Goal: Information Seeking & Learning: Learn about a topic

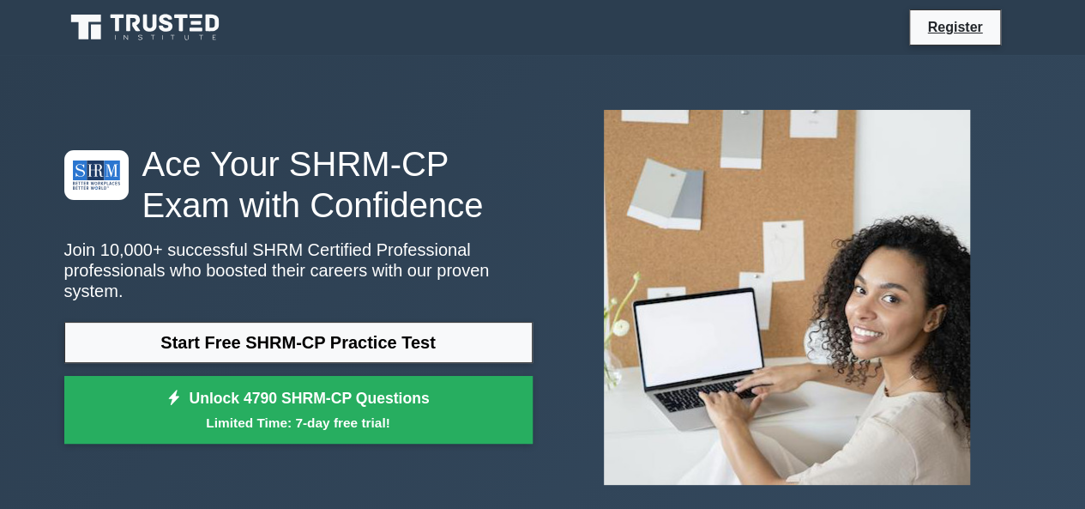
click at [548, 23] on div "Register" at bounding box center [632, 27] width 779 height 36
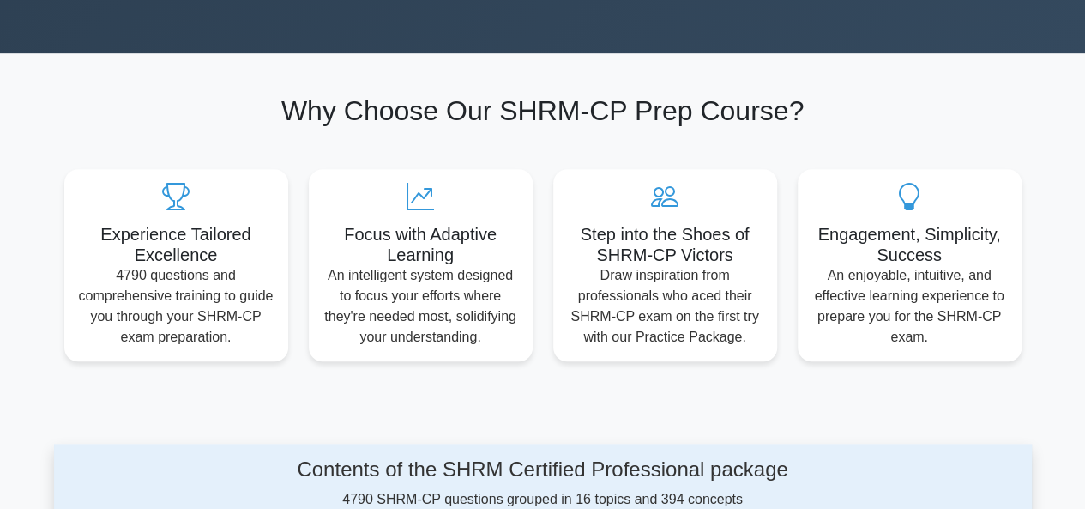
scroll to position [489, 0]
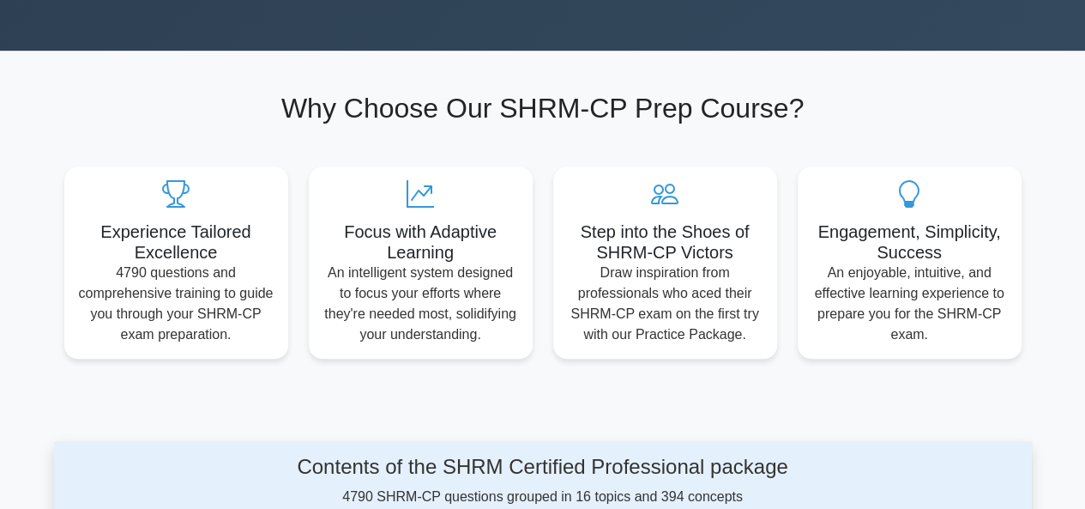
click at [542, 111] on h2 "Why Choose Our SHRM-CP Prep Course?" at bounding box center [542, 108] width 957 height 33
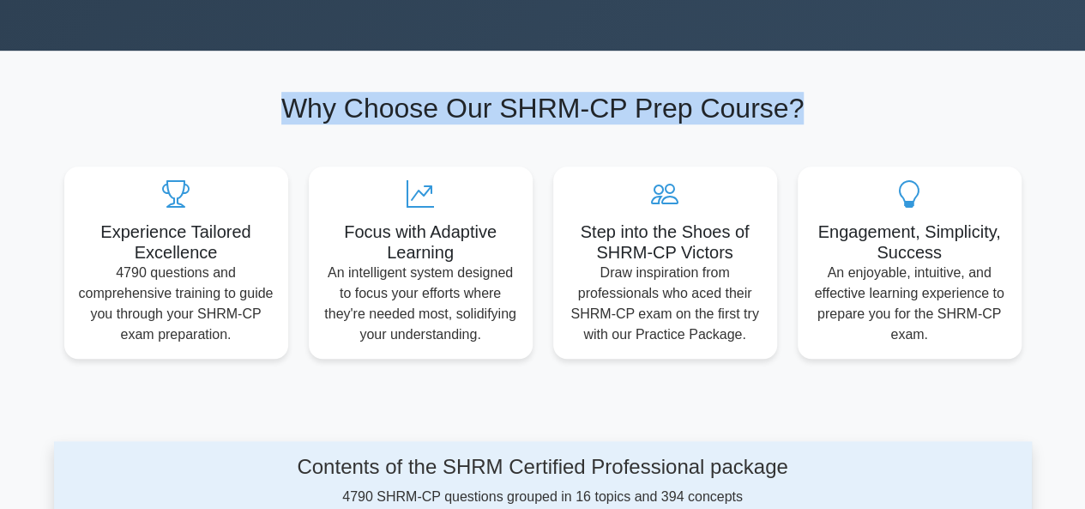
click at [542, 111] on h2 "Why Choose Our SHRM-CP Prep Course?" at bounding box center [542, 108] width 957 height 33
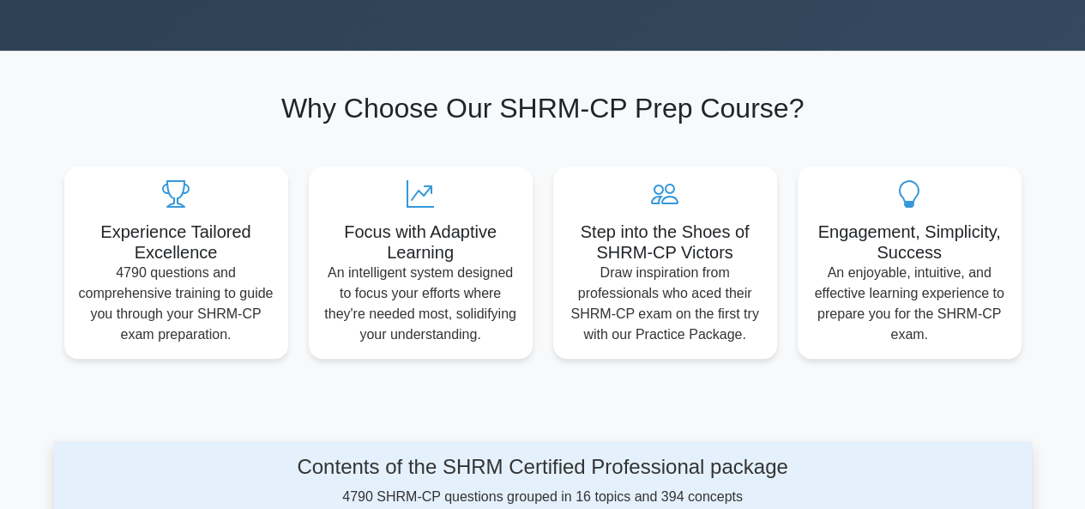
click at [540, 143] on div "Why Choose Our SHRM-CP Prep Course? Experience Tailored Excellence 4790 questio…" at bounding box center [543, 225] width 978 height 266
click at [542, 120] on h2 "Why Choose Our SHRM-CP Prep Course?" at bounding box center [542, 108] width 957 height 33
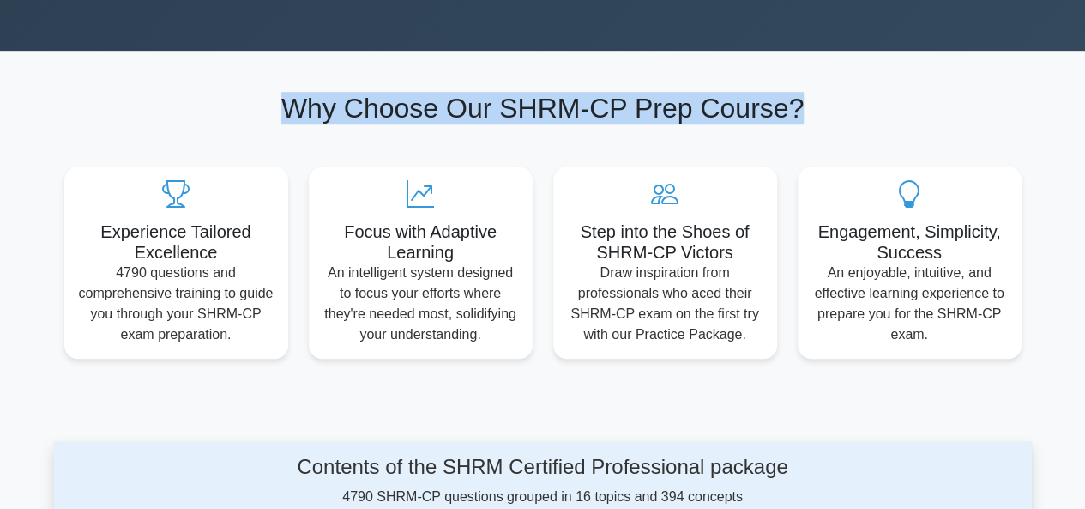
click at [542, 120] on h2 "Why Choose Our SHRM-CP Prep Course?" at bounding box center [542, 108] width 957 height 33
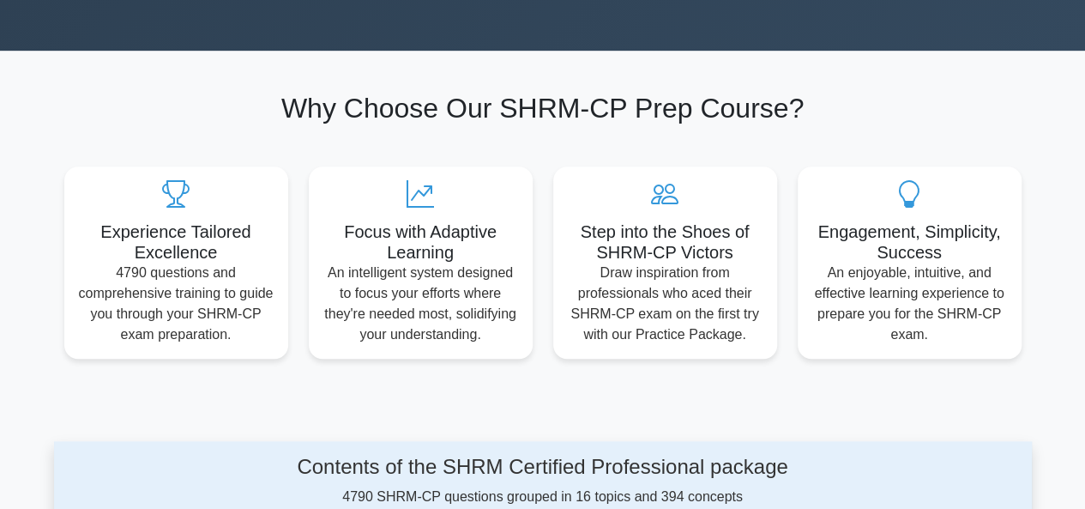
click at [542, 148] on div "Experience Tailored Excellence 4790 questions and comprehensive training to gui…" at bounding box center [543, 252] width 978 height 213
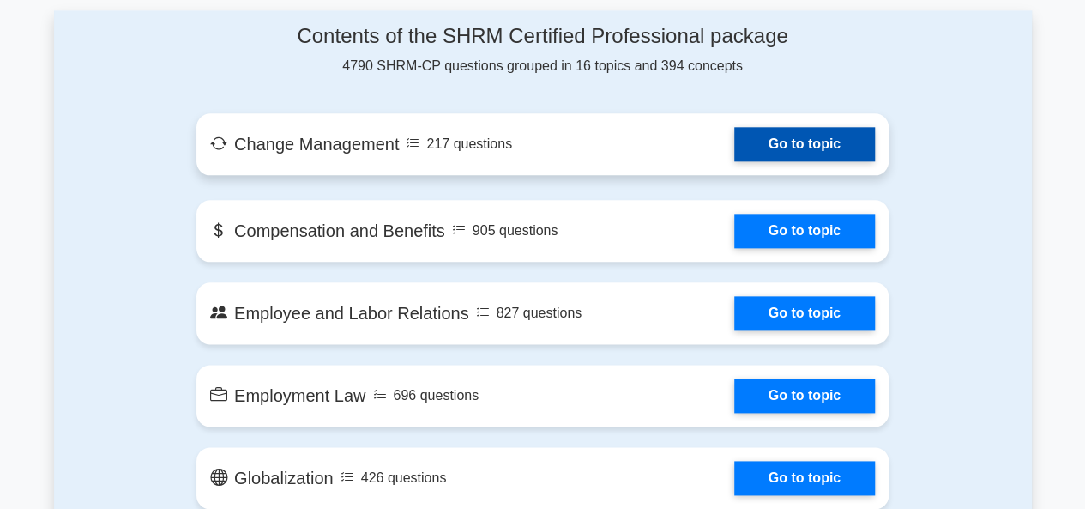
scroll to position [921, 0]
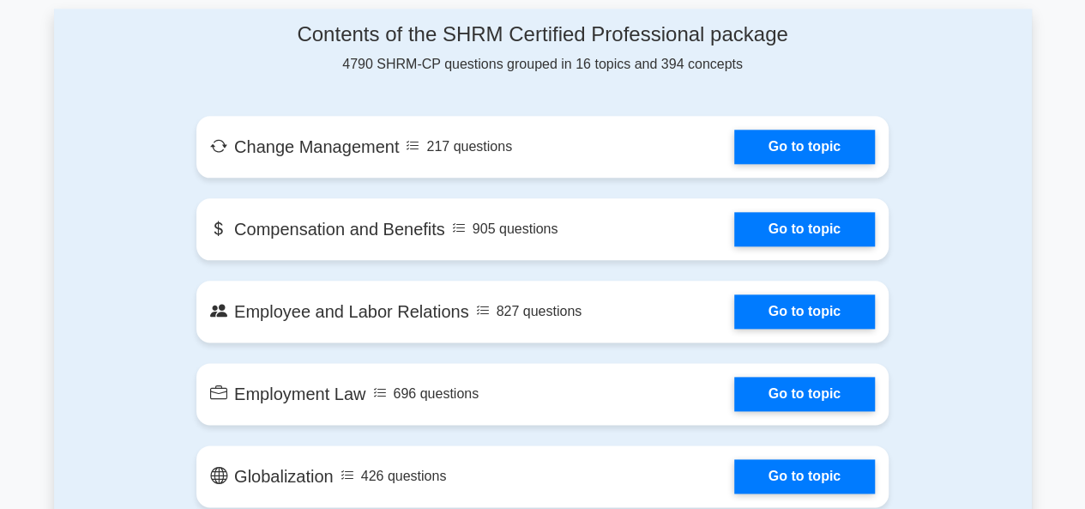
click at [474, 62] on div "Contents of the SHRM Certified Professional package 4790 SHRM-CP questions grou…" at bounding box center [542, 48] width 692 height 52
click at [485, 40] on h4 "Contents of the SHRM Certified Professional package" at bounding box center [542, 34] width 692 height 25
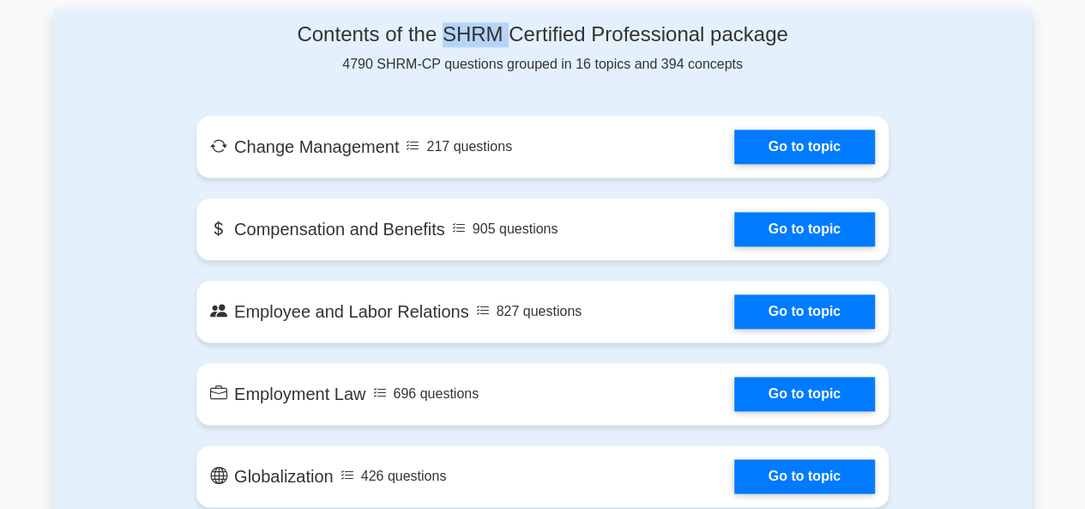
click at [485, 40] on h4 "Contents of the SHRM Certified Professional package" at bounding box center [542, 34] width 692 height 25
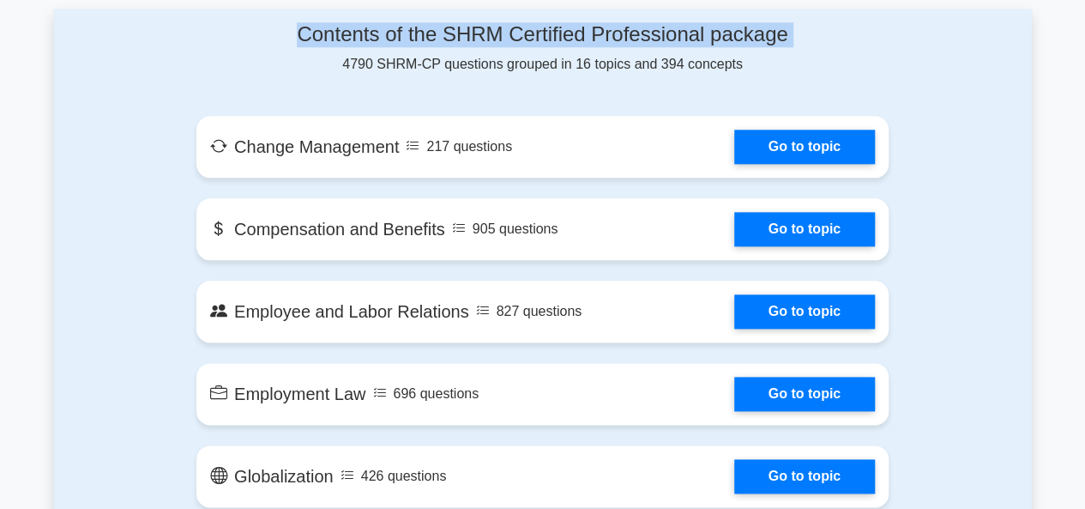
click at [485, 40] on h4 "Contents of the SHRM Certified Professional package" at bounding box center [542, 34] width 692 height 25
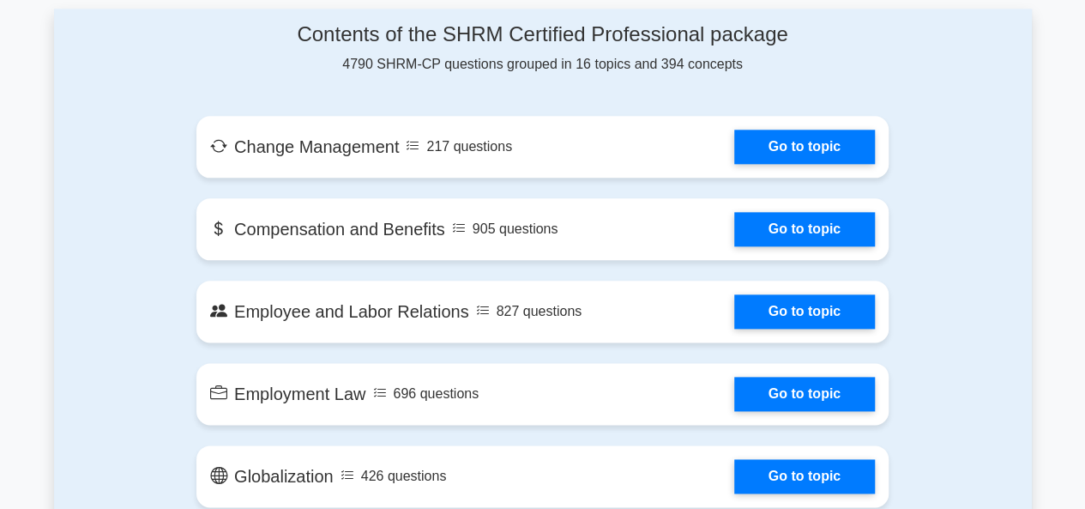
click at [482, 70] on div "Contents of the SHRM Certified Professional package 4790 SHRM-CP questions grou…" at bounding box center [542, 48] width 692 height 52
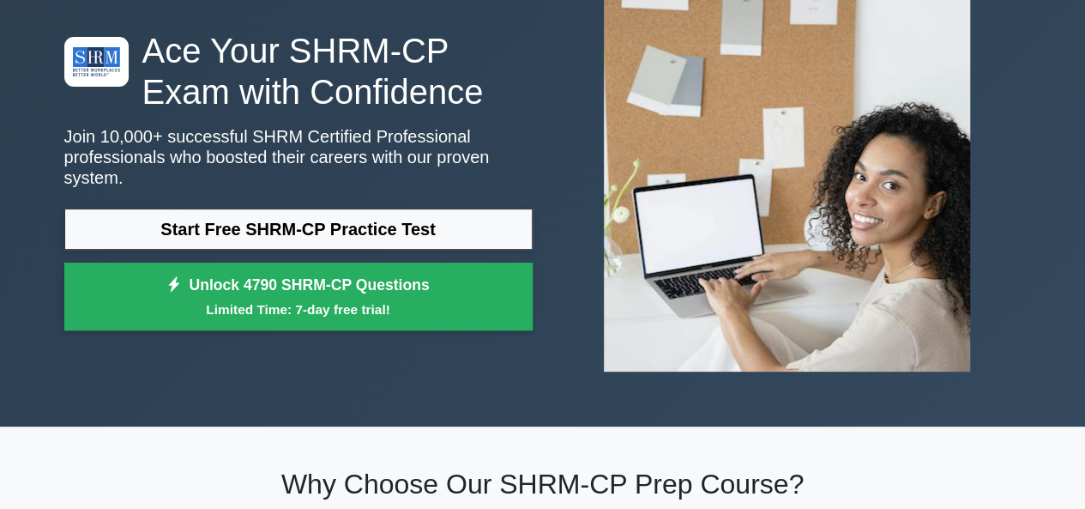
scroll to position [0, 0]
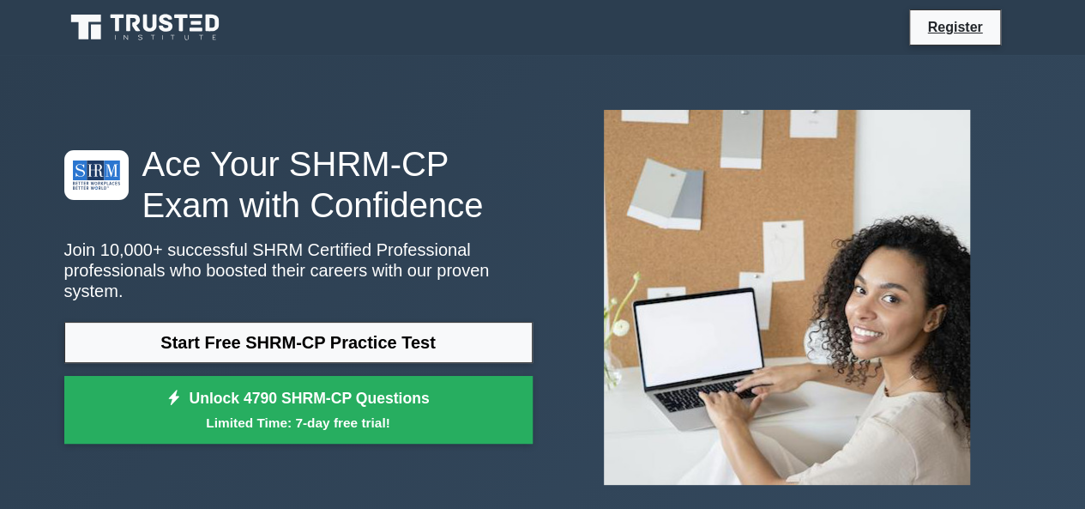
click at [454, 181] on h1 "Ace Your SHRM-CP Exam with Confidence" at bounding box center [298, 184] width 468 height 82
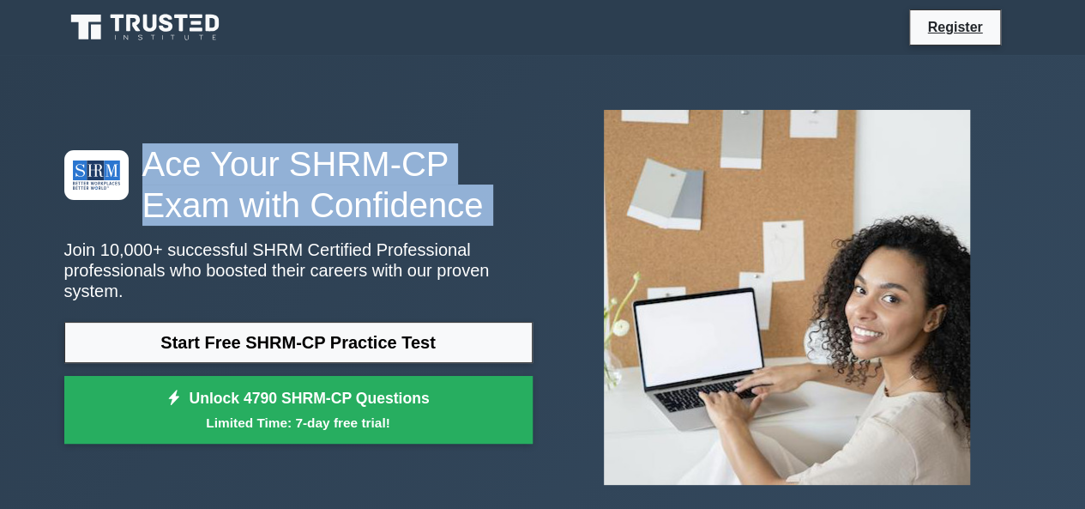
click at [454, 181] on h1 "Ace Your SHRM-CP Exam with Confidence" at bounding box center [298, 184] width 468 height 82
click at [437, 214] on h1 "Ace Your SHRM-CP Exam with Confidence" at bounding box center [298, 184] width 468 height 82
drag, startPoint x: 437, startPoint y: 214, endPoint x: 144, endPoint y: 164, distance: 296.9
click at [144, 164] on h1 "Ace Your SHRM-CP Exam with Confidence" at bounding box center [298, 184] width 468 height 82
click at [350, 217] on h1 "Ace Your SHRM-CP Exam with Confidence" at bounding box center [298, 184] width 468 height 82
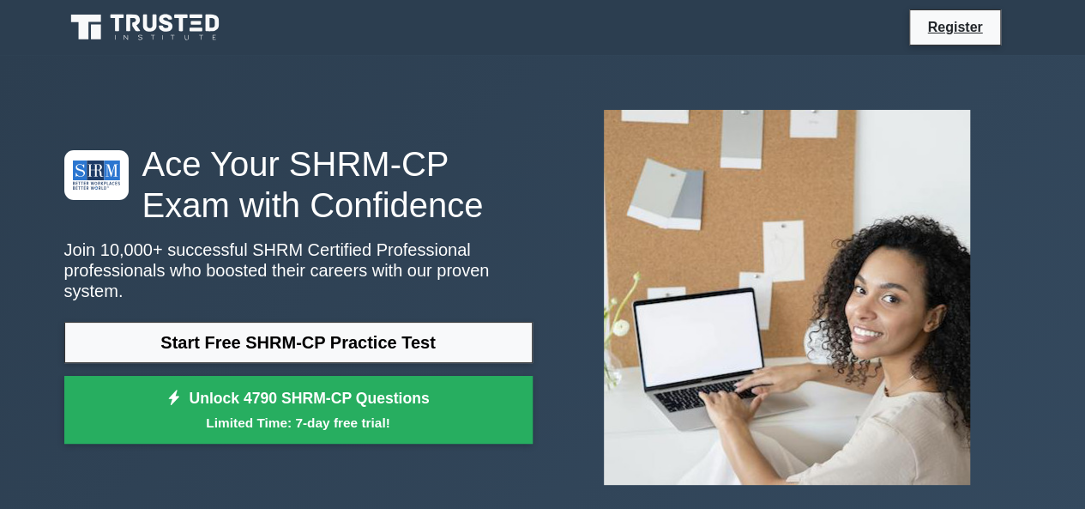
click at [405, 287] on p "Join 10,000+ successful SHRM Certified Professional professionals who boosted t…" at bounding box center [298, 270] width 468 height 62
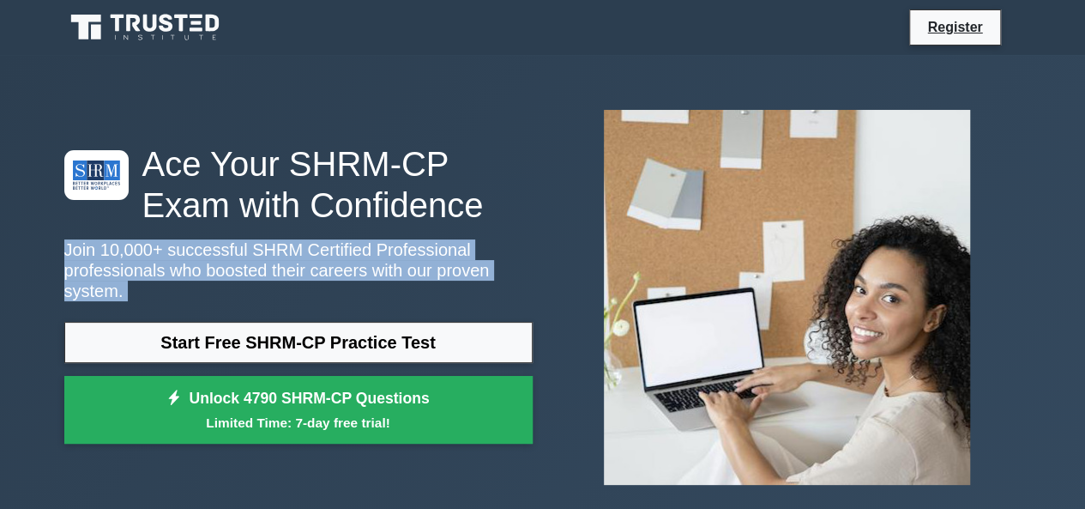
click at [405, 287] on p "Join 10,000+ successful SHRM Certified Professional professionals who boosted t…" at bounding box center [298, 270] width 468 height 62
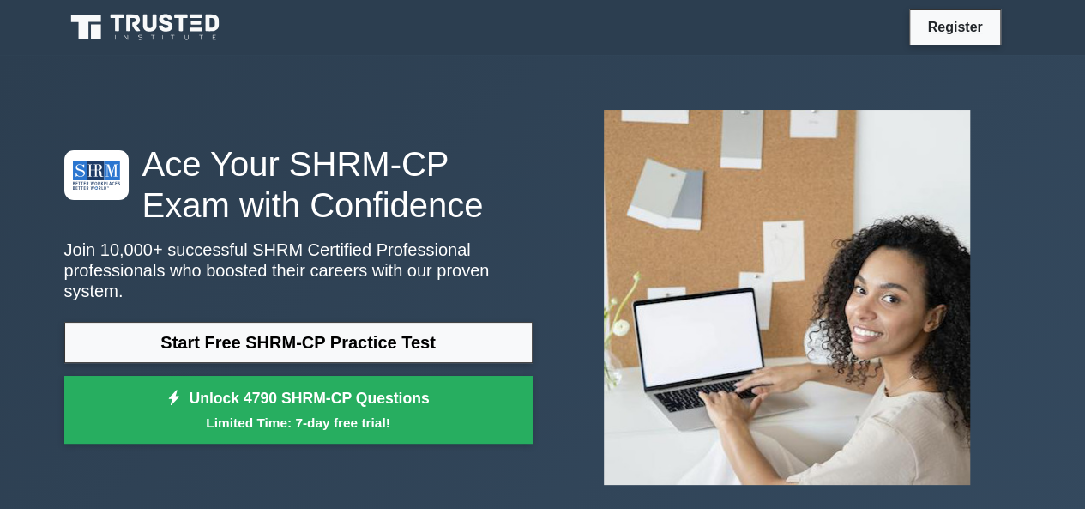
click at [396, 220] on h1 "Ace Your SHRM-CP Exam with Confidence" at bounding box center [298, 184] width 468 height 82
click at [360, 220] on h1 "Ace Your SHRM-CP Exam with Confidence" at bounding box center [298, 184] width 468 height 82
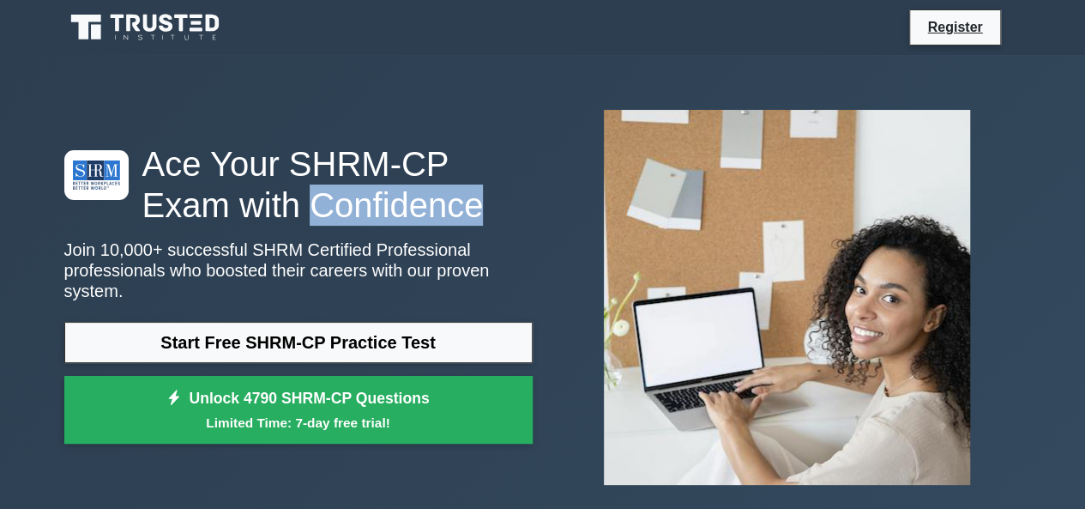
click at [360, 220] on h1 "Ace Your SHRM-CP Exam with Confidence" at bounding box center [298, 184] width 468 height 82
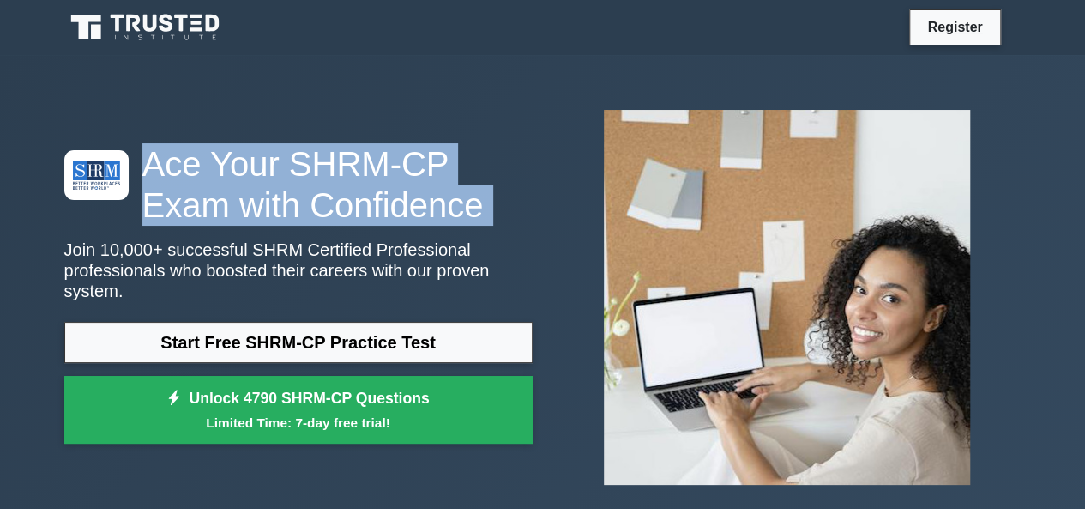
click at [360, 220] on h1 "Ace Your SHRM-CP Exam with Confidence" at bounding box center [298, 184] width 468 height 82
click at [395, 218] on h1 "Ace Your SHRM-CP Exam with Confidence" at bounding box center [298, 184] width 468 height 82
